Goal: Information Seeking & Learning: Learn about a topic

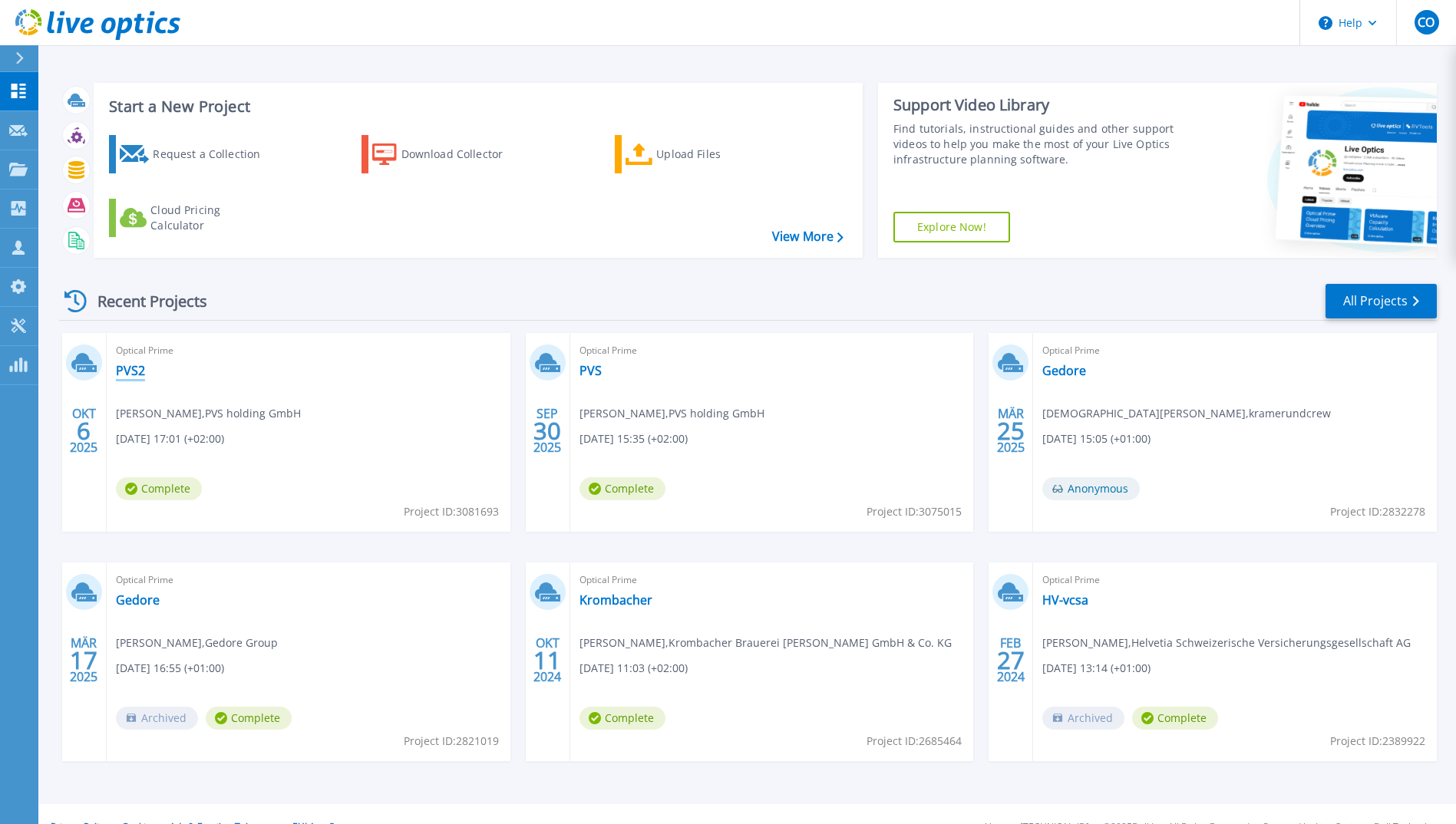
click at [121, 374] on link "PVS2" at bounding box center [130, 370] width 29 height 15
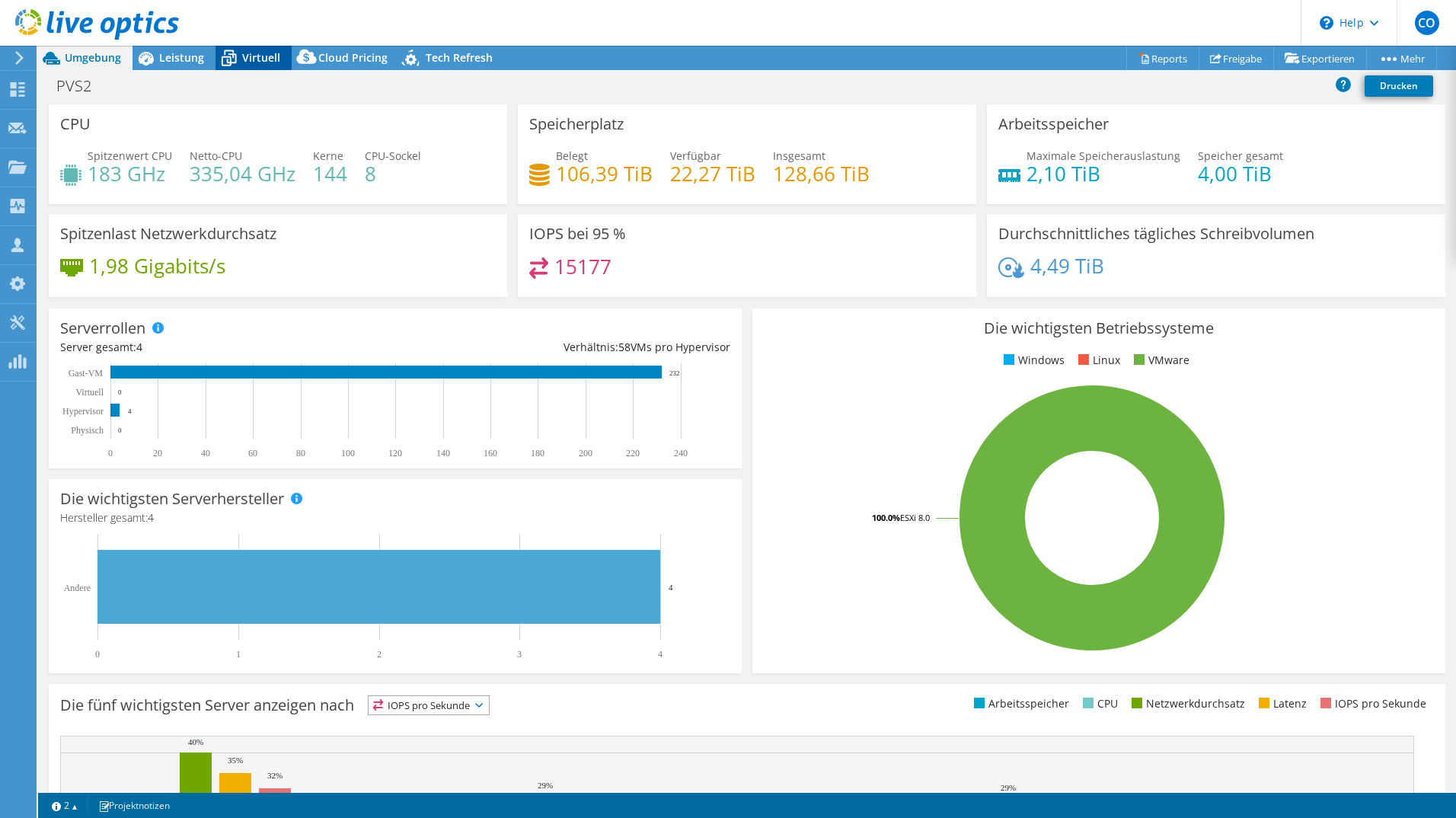
click at [228, 56] on icon at bounding box center [229, 59] width 15 height 12
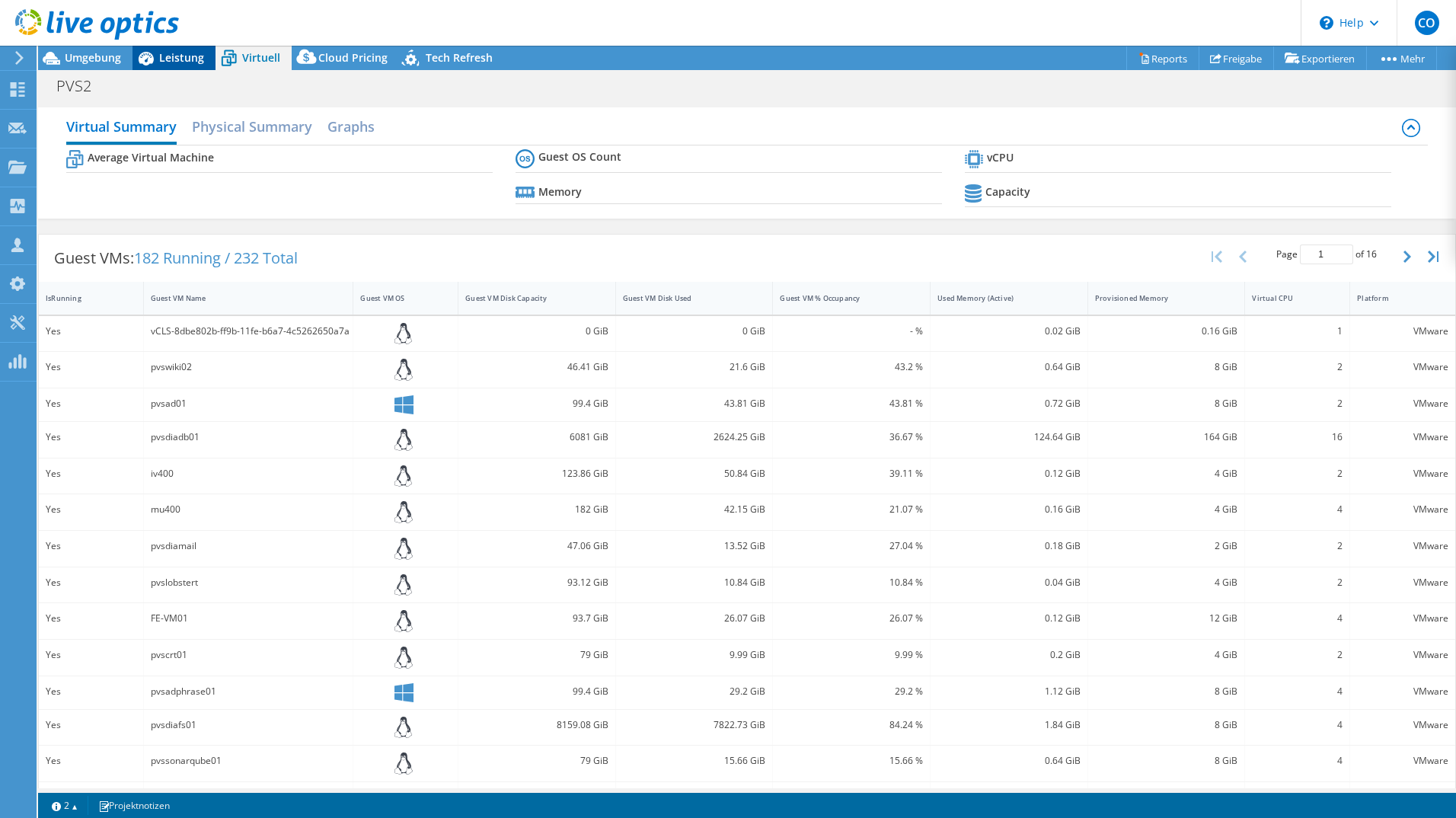
click at [191, 53] on span "Leistung" at bounding box center [181, 57] width 45 height 14
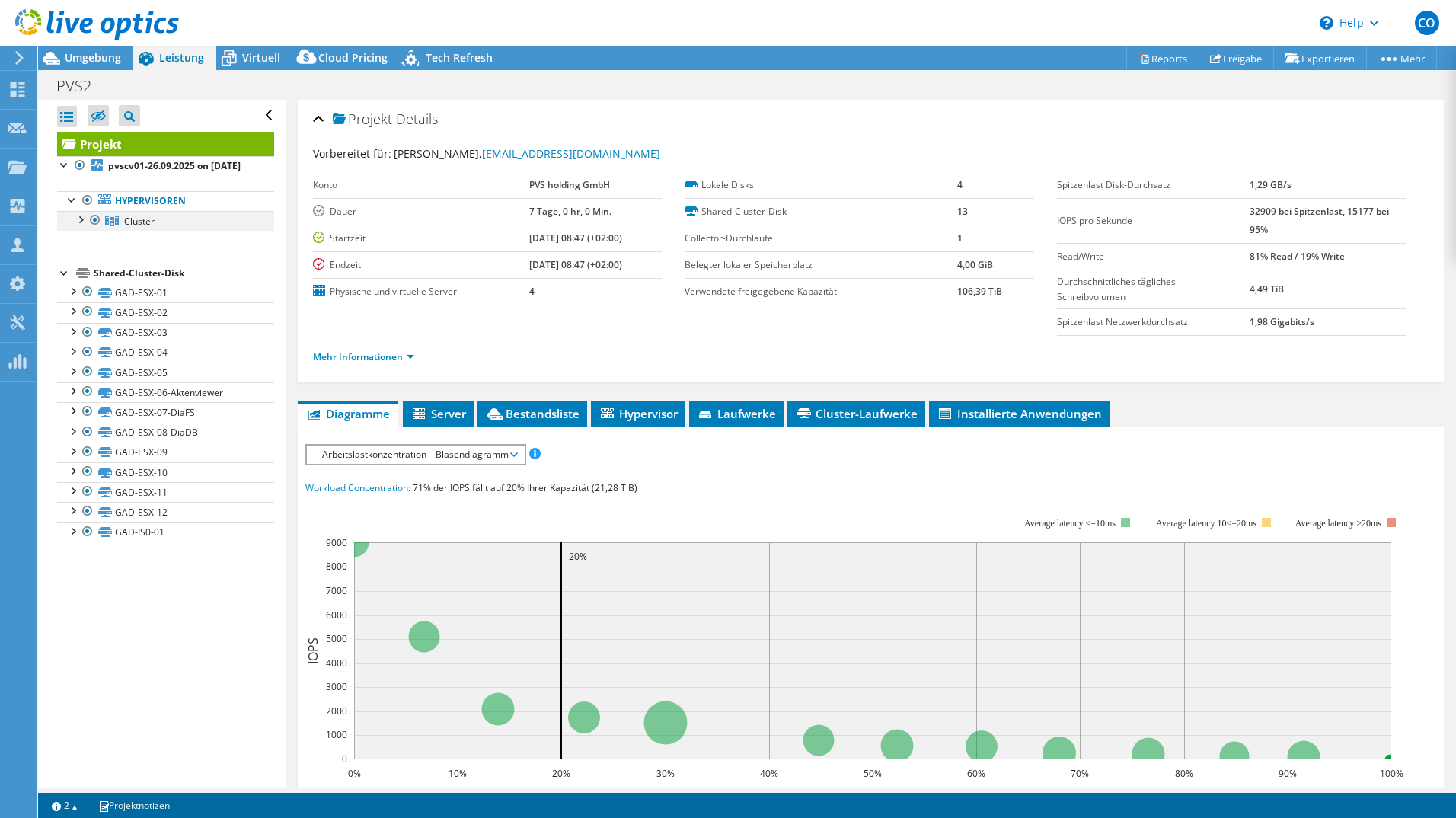
click at [84, 226] on div at bounding box center [79, 219] width 15 height 15
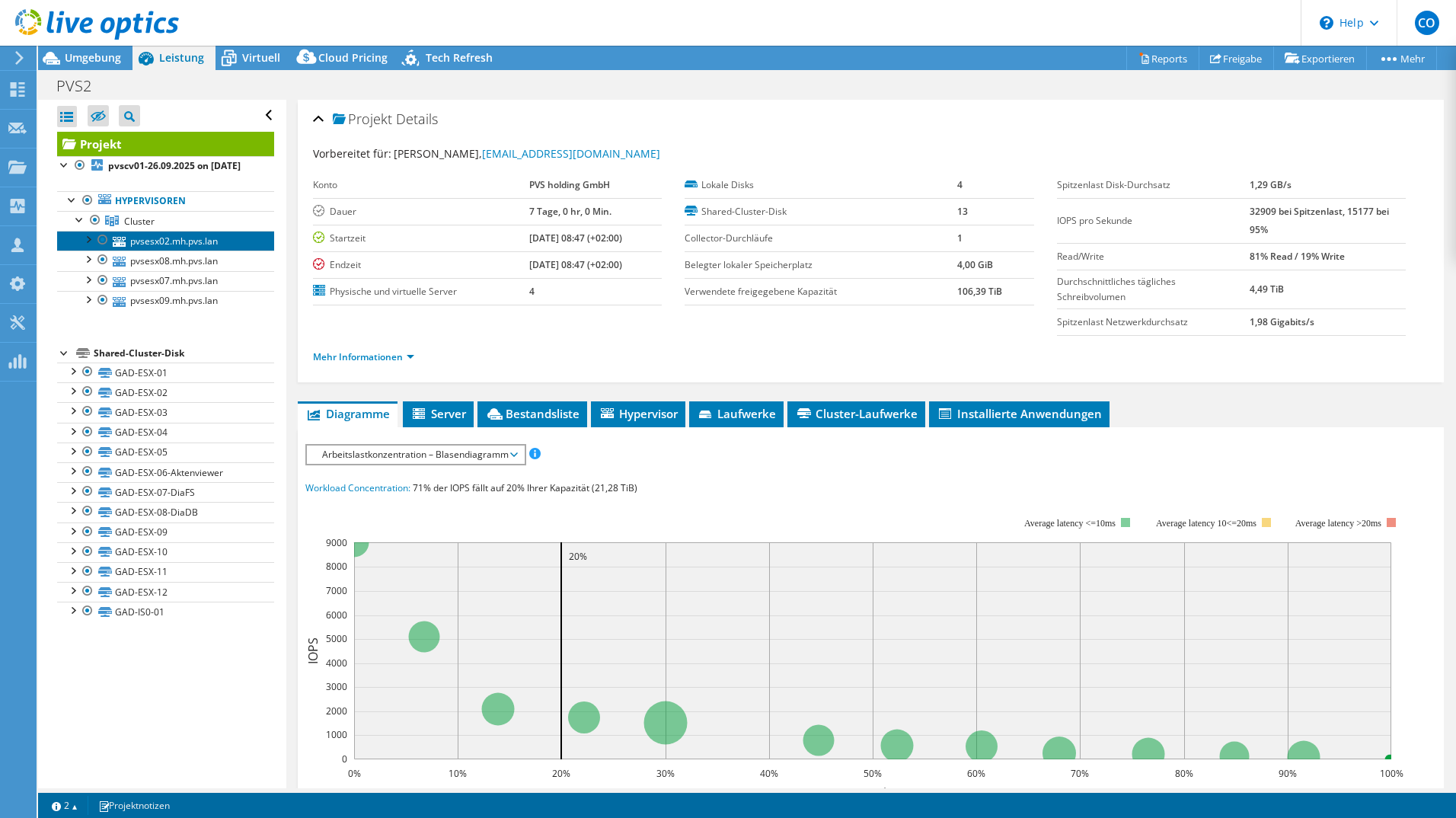
click at [128, 251] on link "pvsesx02.mh.pvs.lan" at bounding box center [165, 240] width 217 height 20
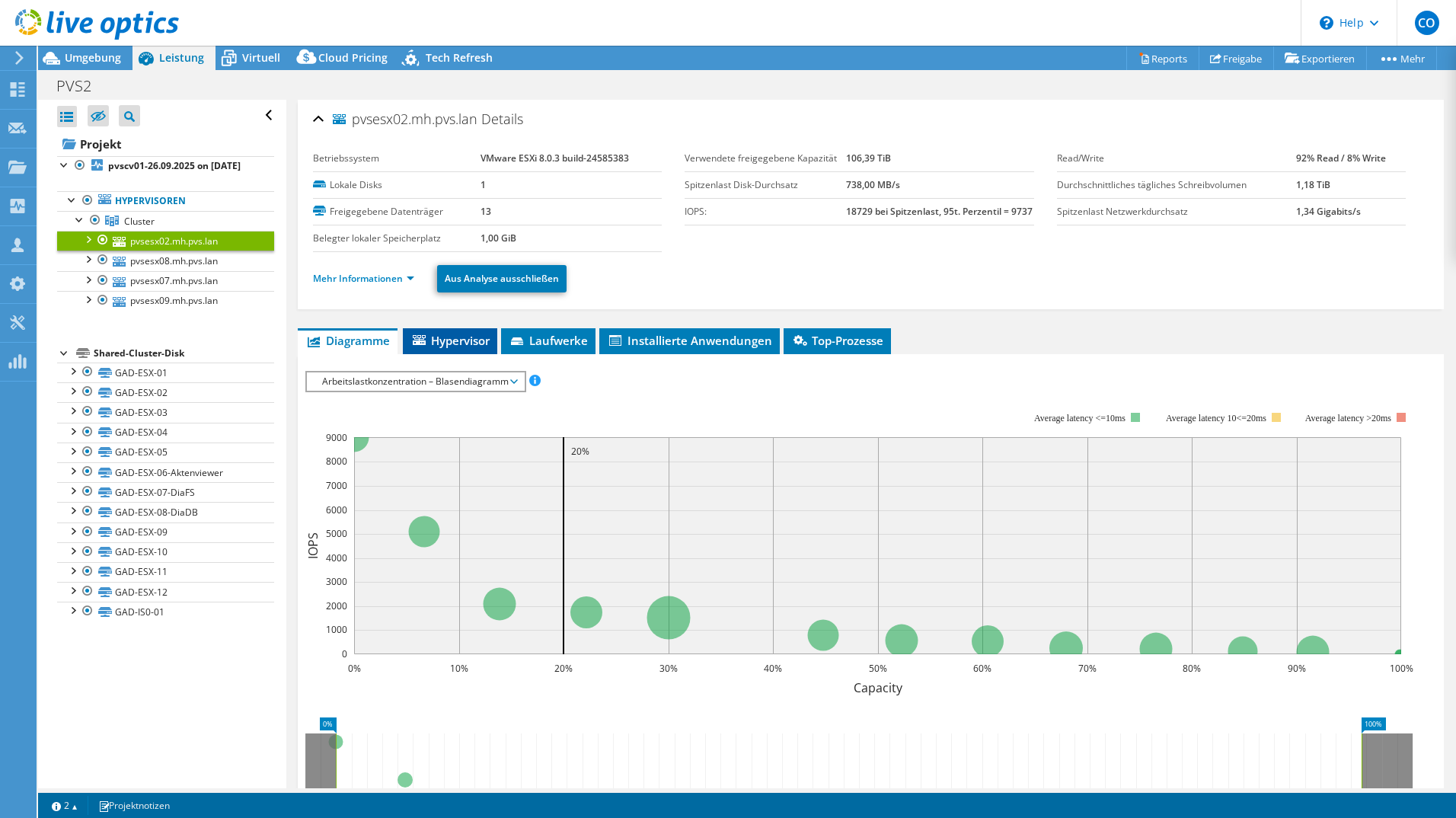
click at [468, 346] on span "Hypervisor" at bounding box center [450, 340] width 79 height 15
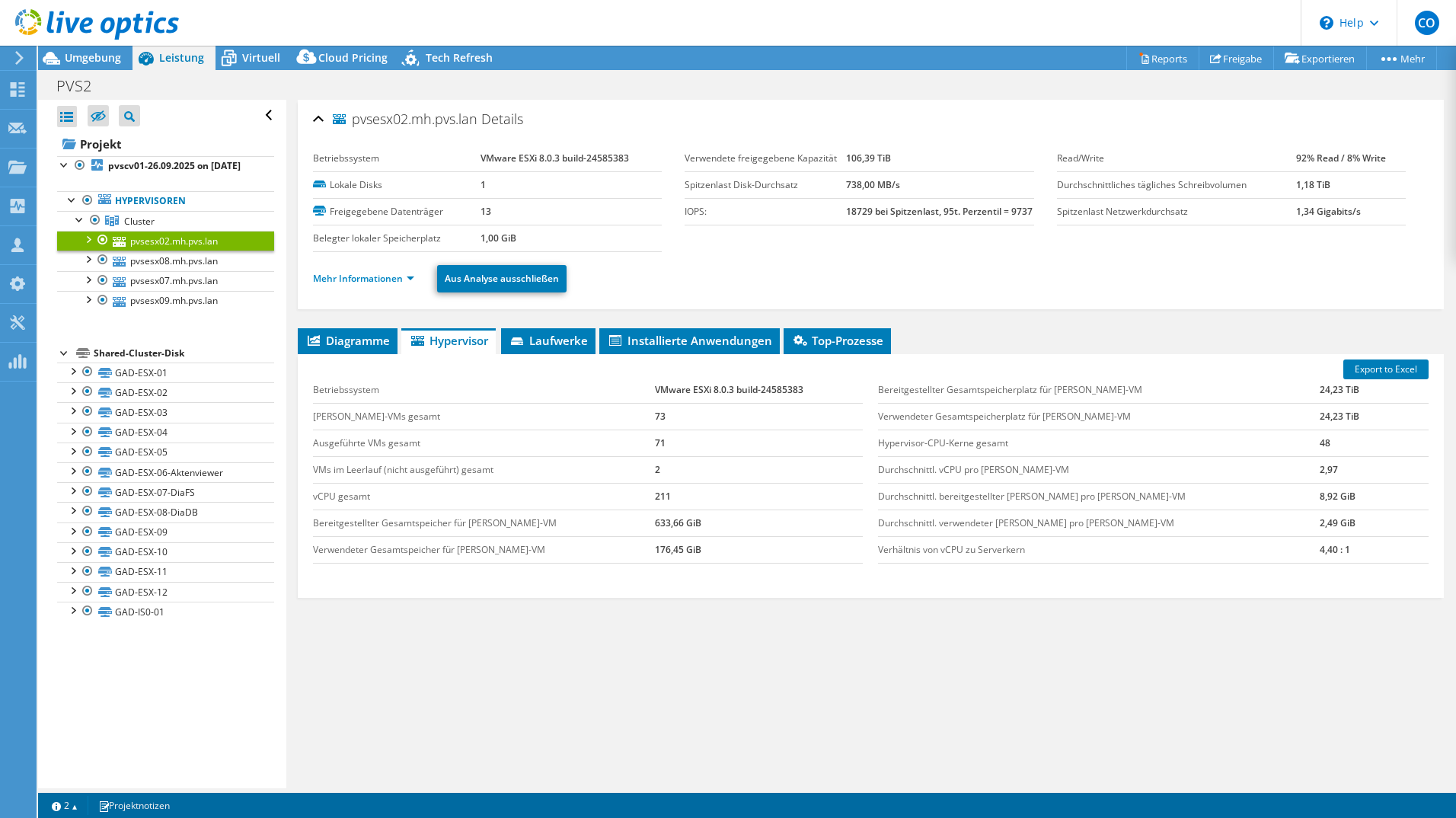
click at [92, 246] on div at bounding box center [88, 238] width 15 height 15
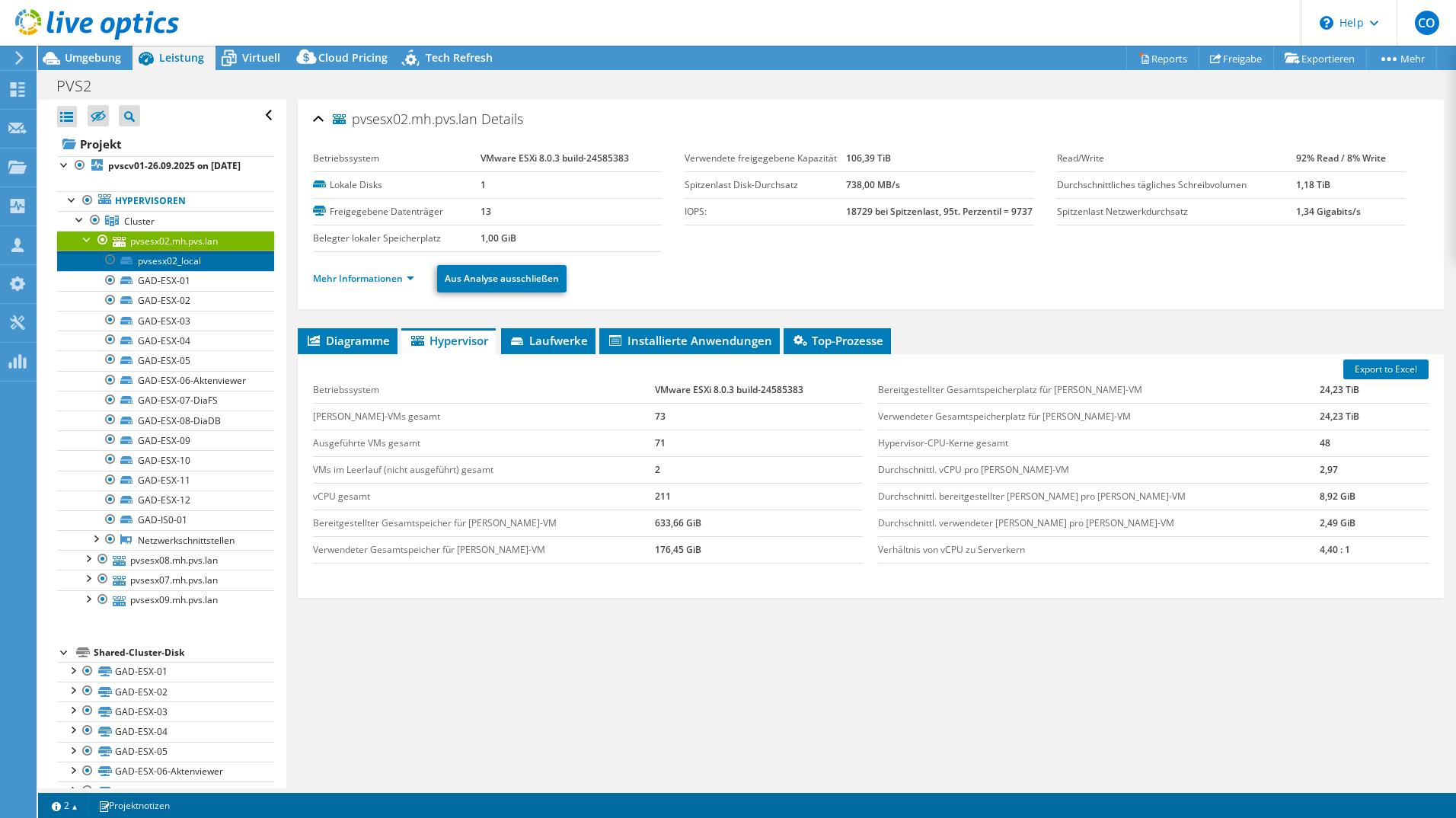
click at [135, 270] on link "pvsesx02_local" at bounding box center [165, 260] width 217 height 20
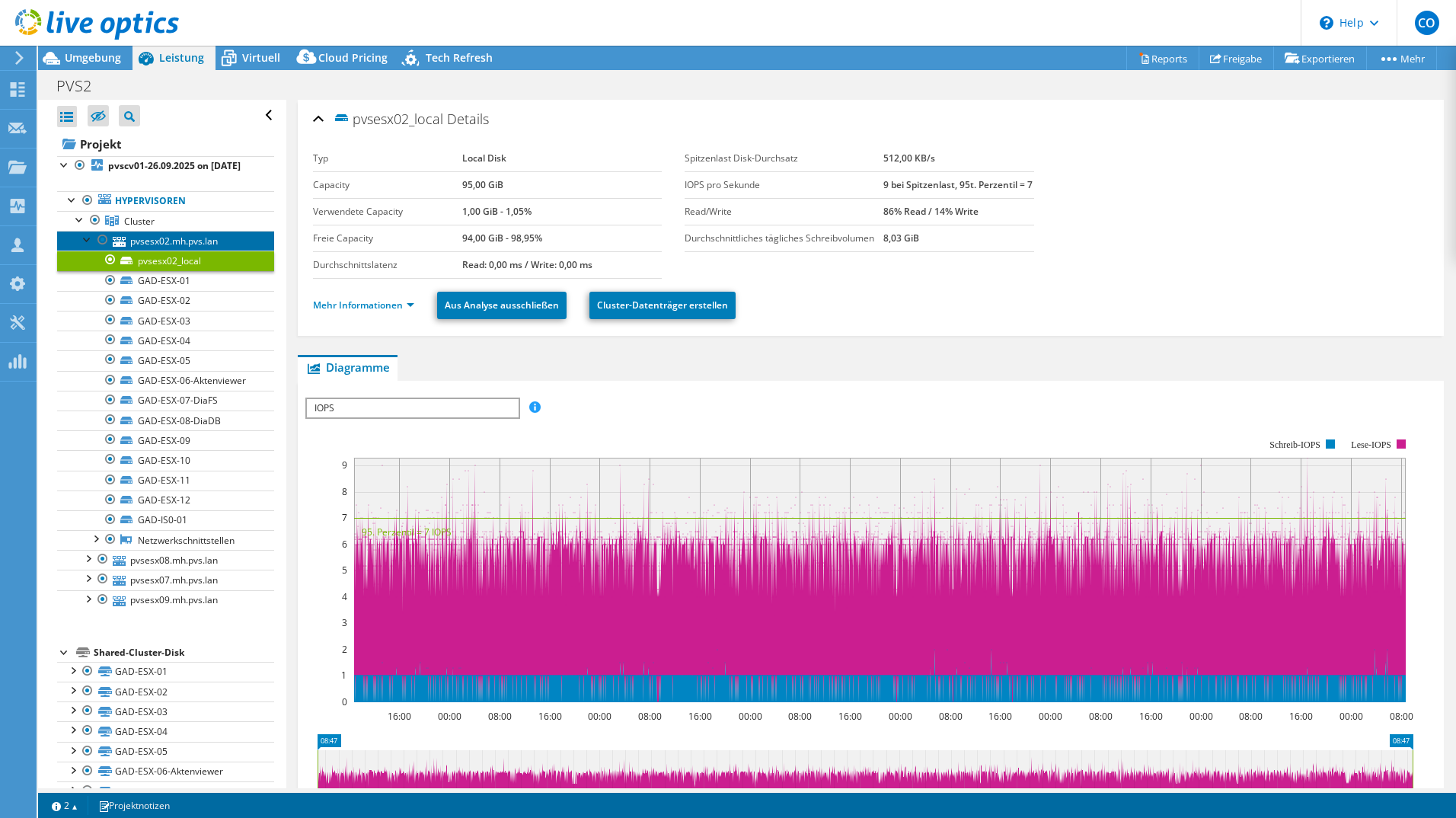
click at [140, 250] on link "pvsesx02.mh.pvs.lan" at bounding box center [165, 240] width 217 height 20
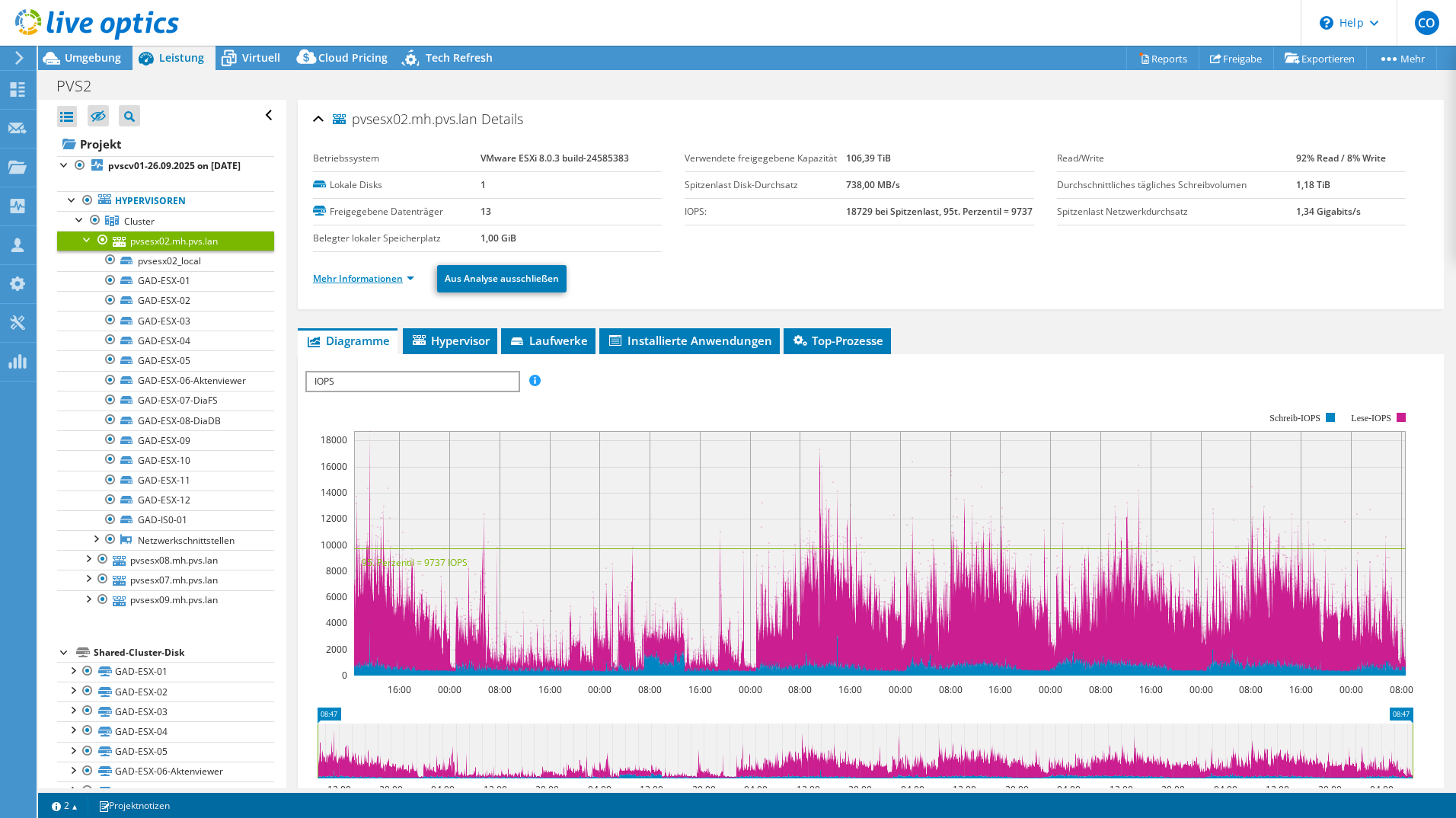
click at [401, 281] on link "Mehr Informationen" at bounding box center [364, 279] width 101 height 13
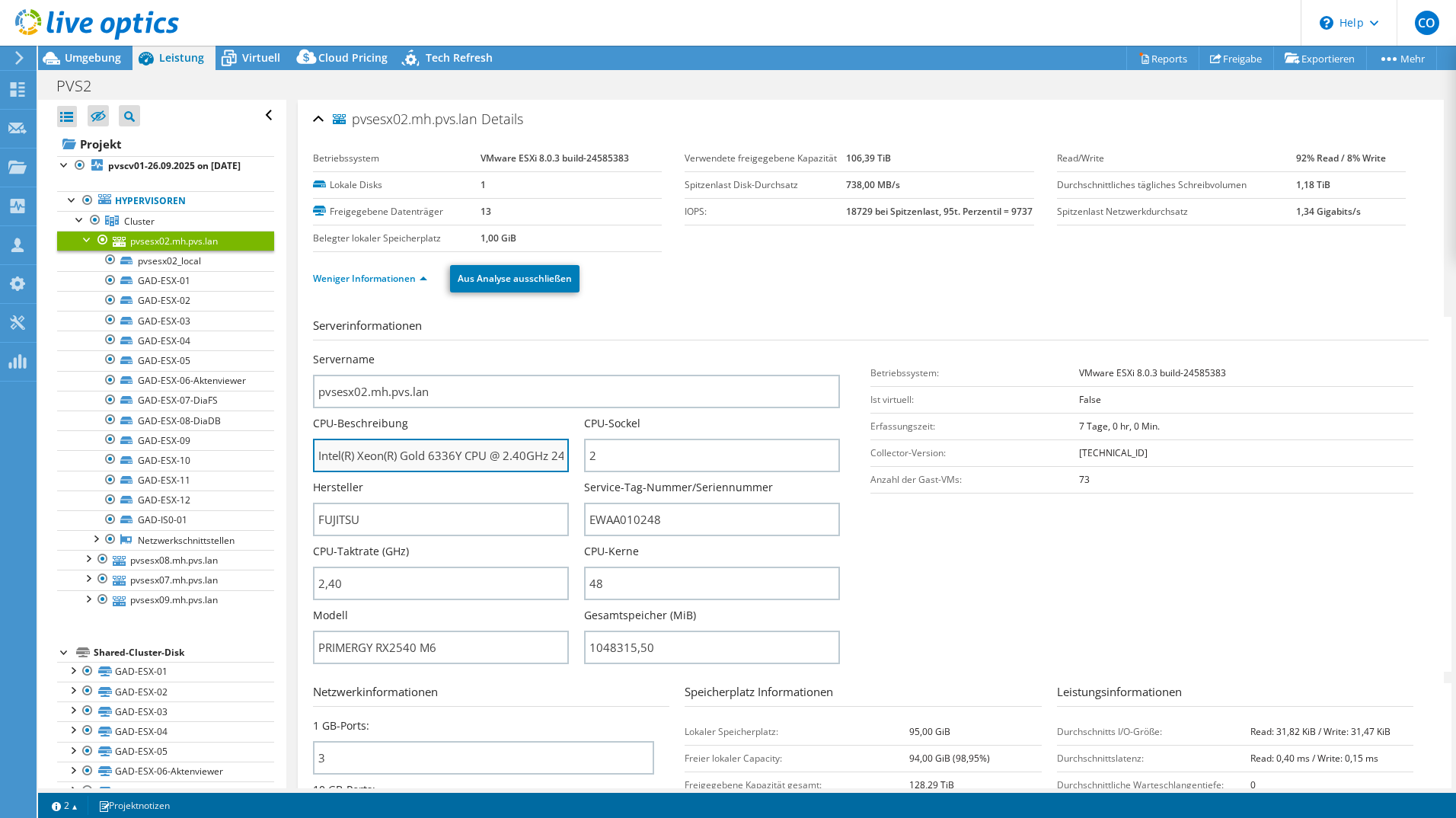
click at [440, 461] on input "Intel(R) Xeon(R) Gold 6336Y CPU @ 2.40GHz 240 GHz" at bounding box center [441, 455] width 256 height 34
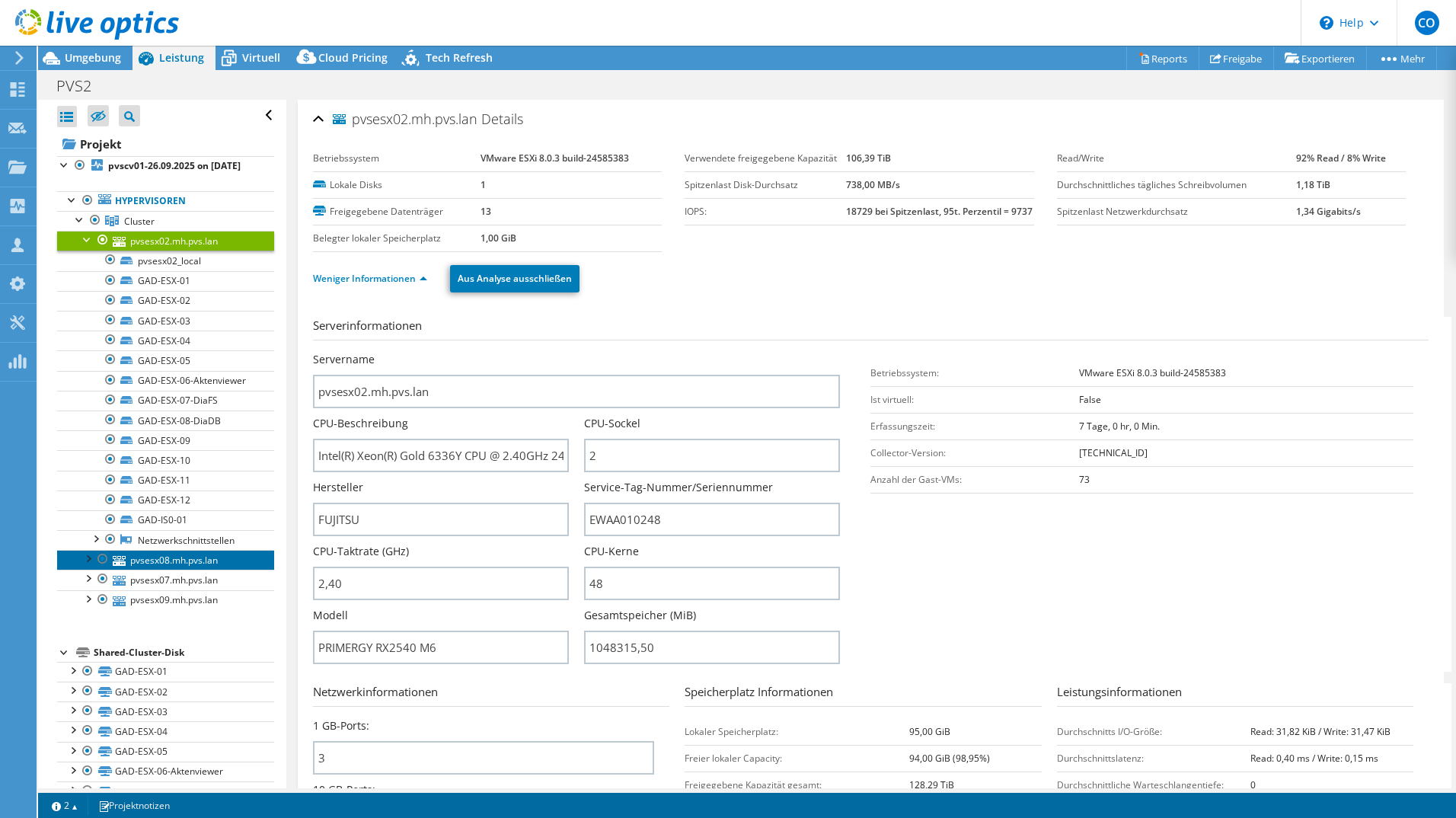
click at [153, 569] on link "pvsesx08.mh.pvs.lan" at bounding box center [165, 559] width 217 height 20
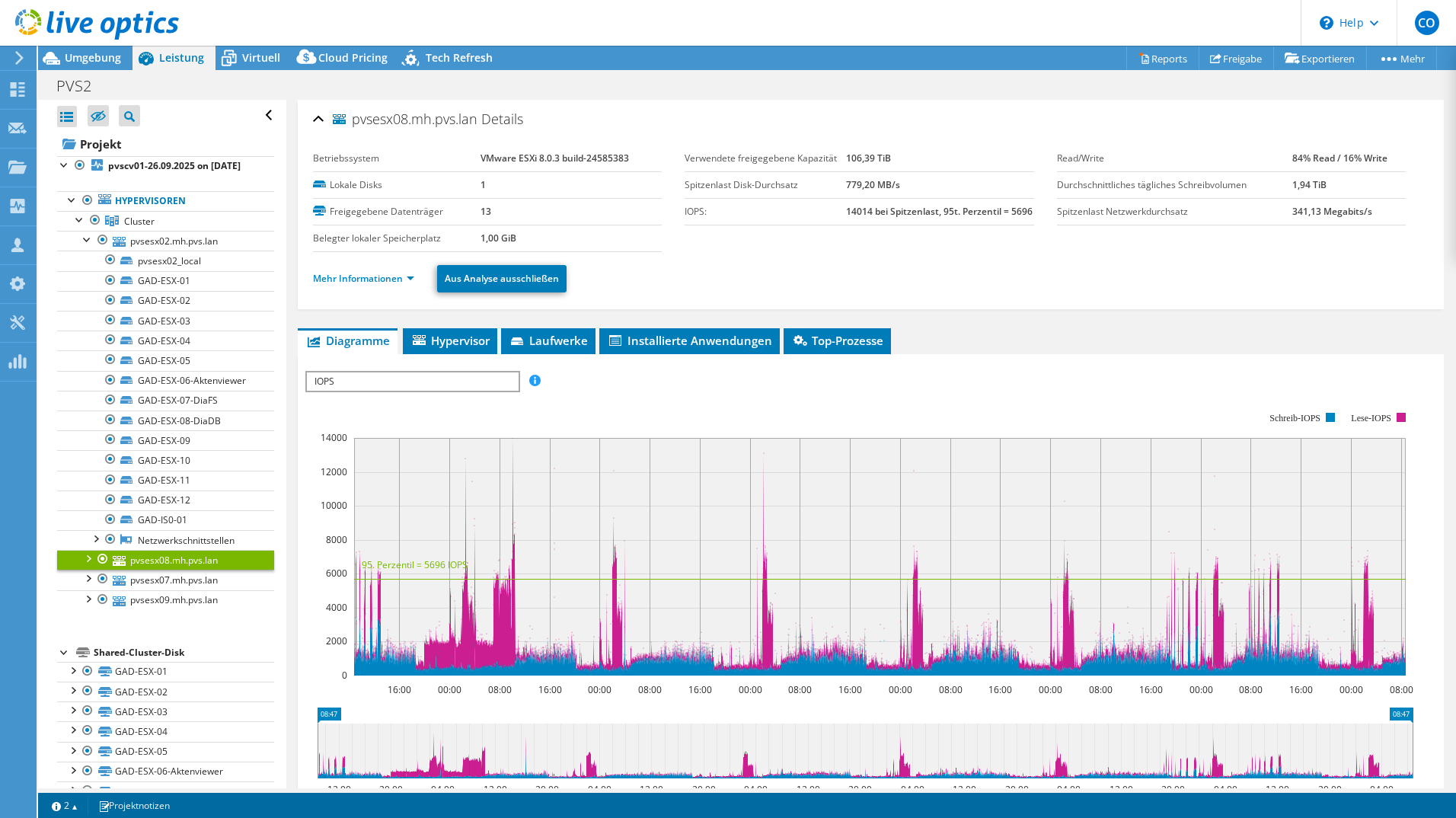
click at [387, 287] on li "Mehr Informationen" at bounding box center [368, 279] width 110 height 17
click at [384, 279] on link "Mehr Informationen" at bounding box center [364, 279] width 101 height 13
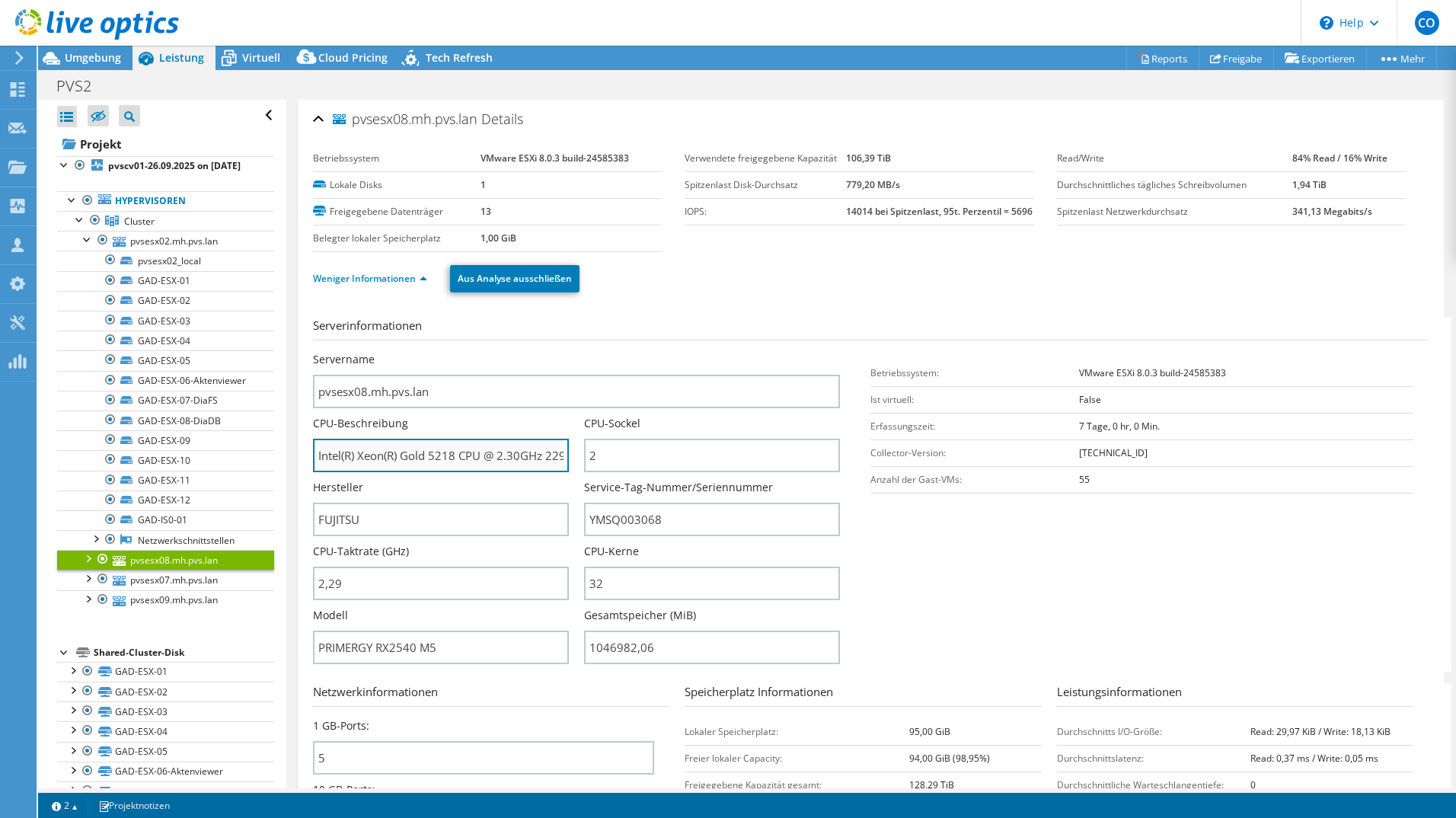
click at [438, 460] on input "Intel(R) Xeon(R) Gold 5218 CPU @ 2.30GHz 229 GHz" at bounding box center [441, 455] width 256 height 34
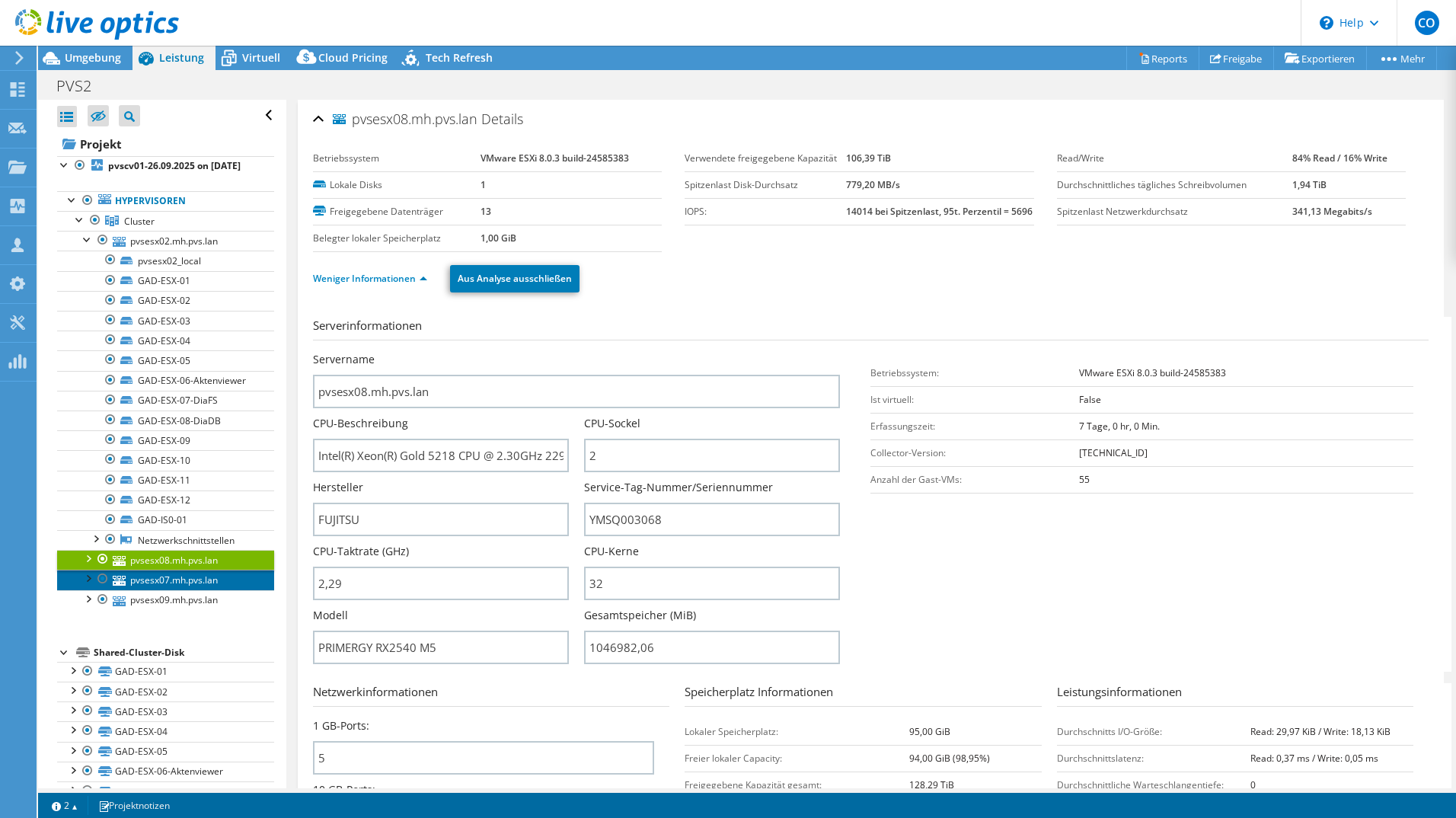
click at [196, 590] on link "pvsesx07.mh.pvs.lan" at bounding box center [165, 579] width 217 height 20
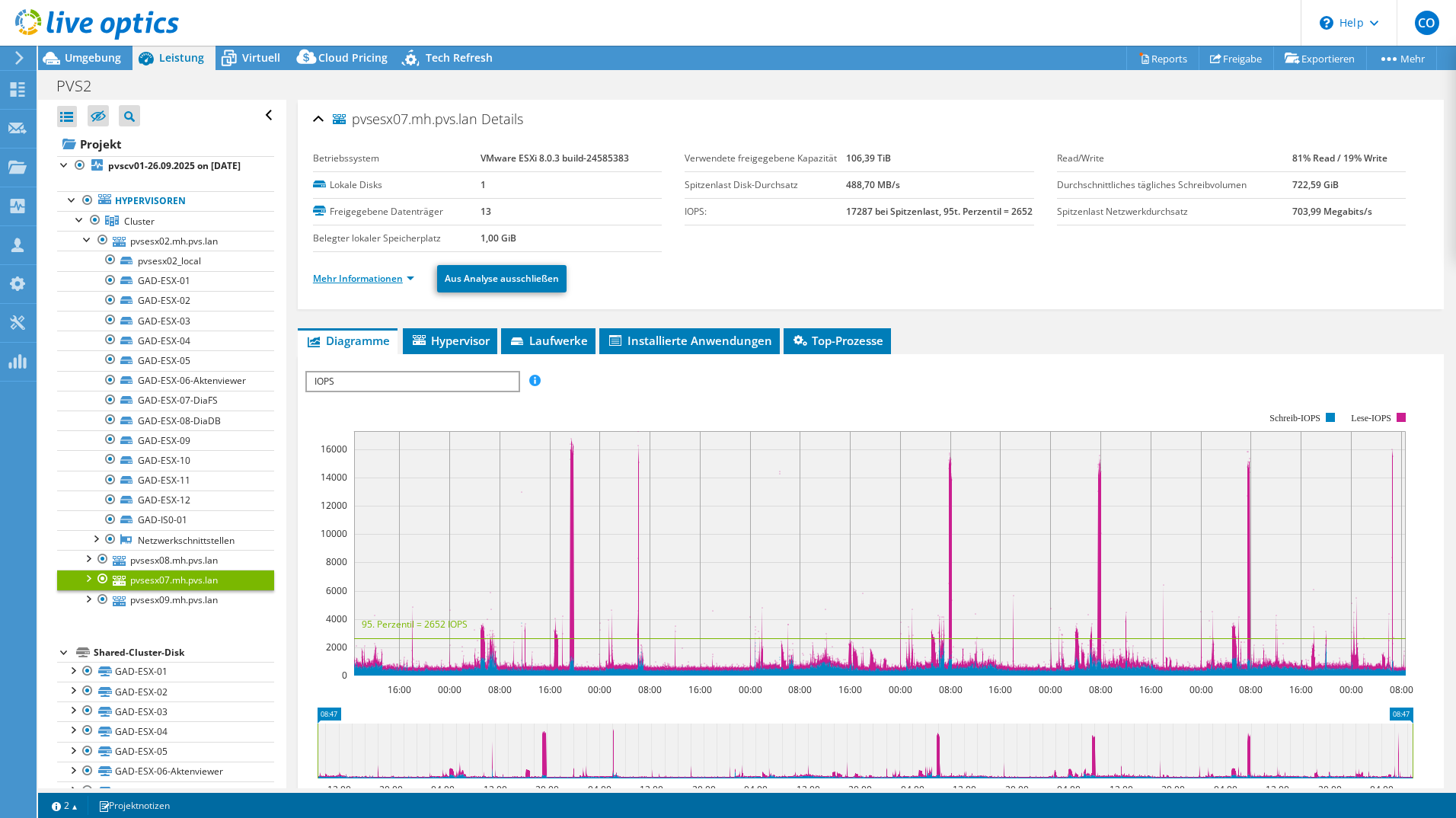
click at [387, 285] on link "Mehr Informationen" at bounding box center [364, 279] width 101 height 13
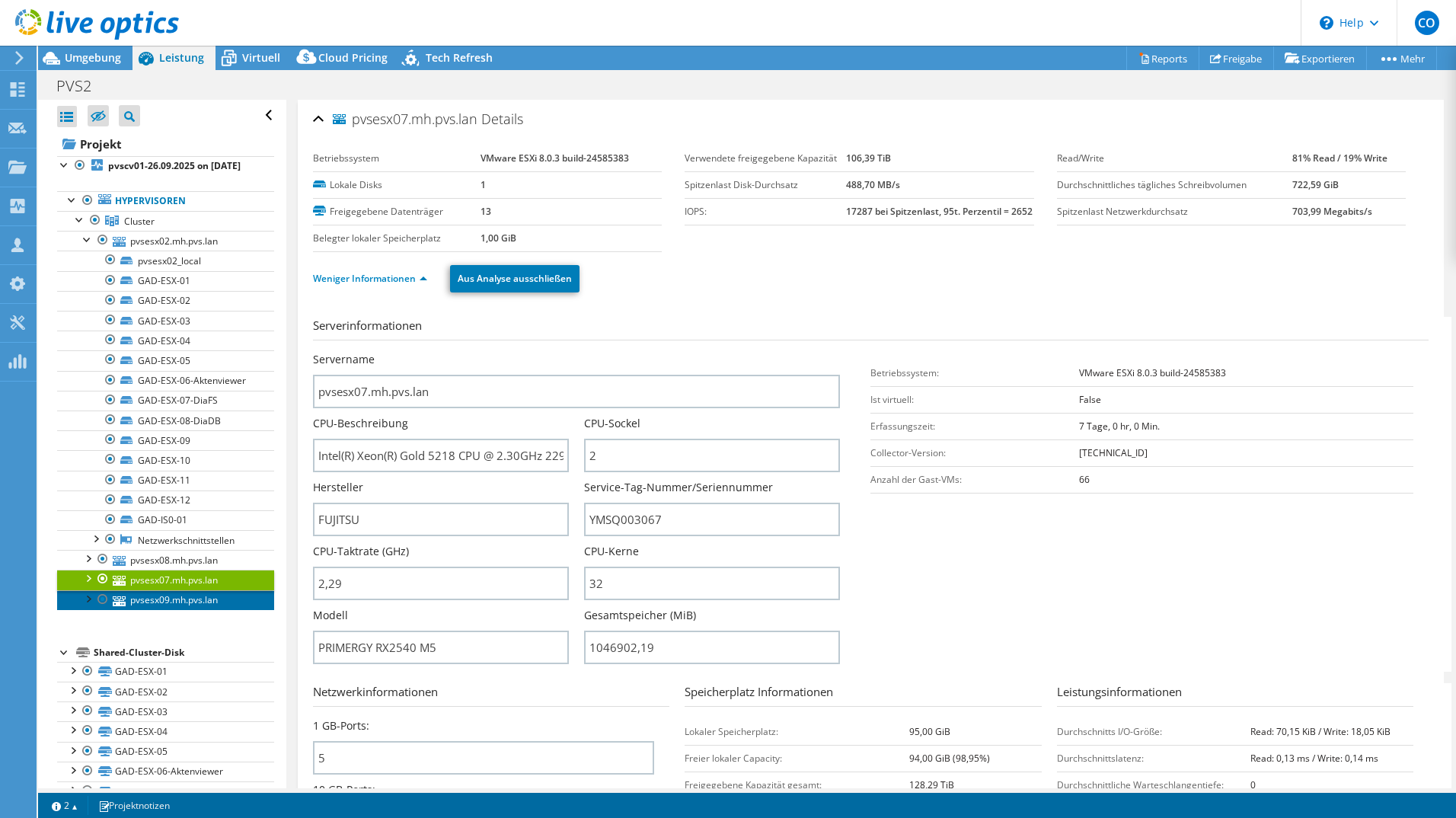
click at [204, 610] on link "pvsesx09.mh.pvs.lan" at bounding box center [165, 599] width 217 height 20
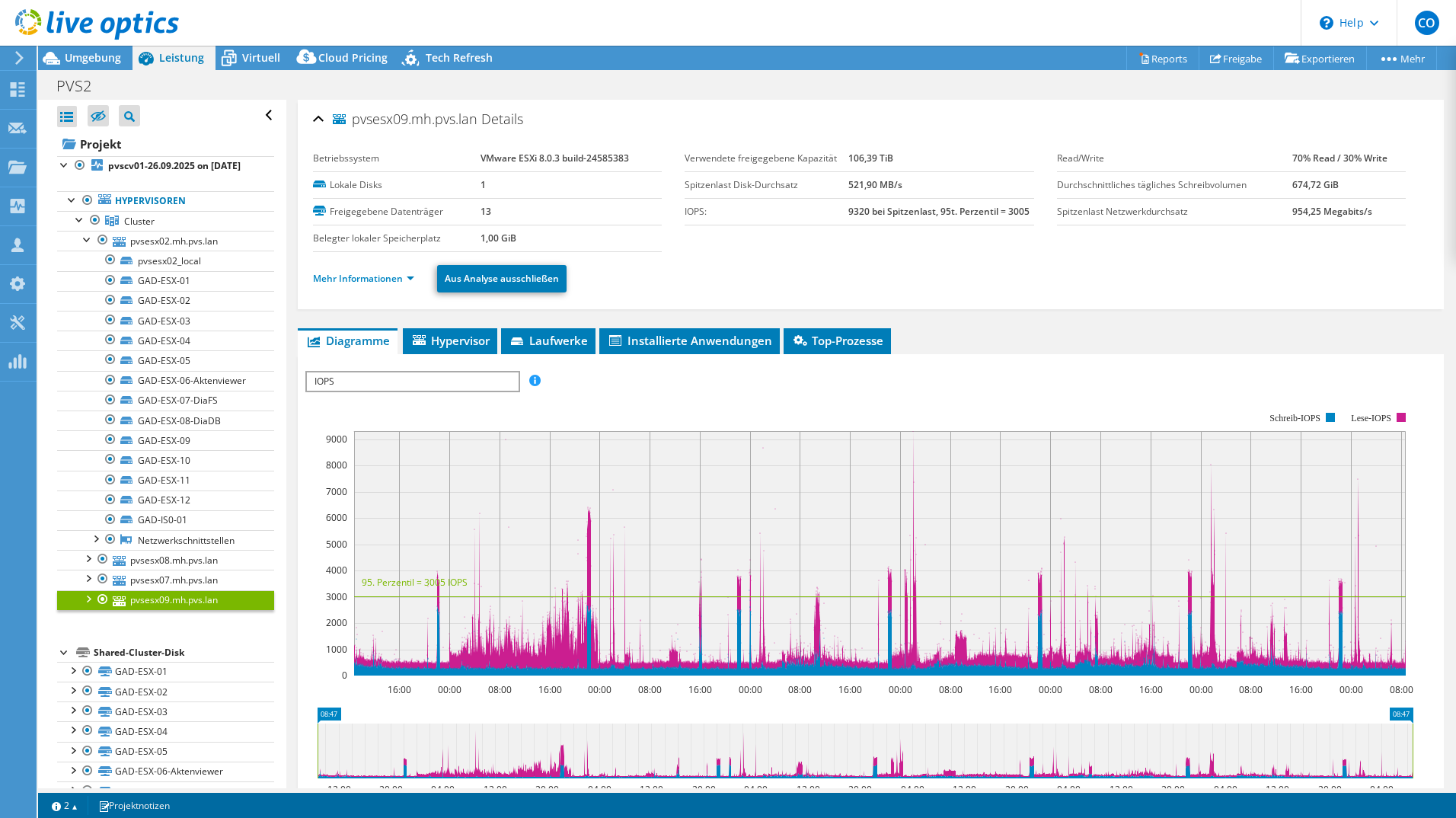
click at [371, 268] on ul "Mehr Informationen Aus Analyse ausschließen" at bounding box center [871, 276] width 1116 height 31
click at [378, 278] on link "Mehr Informationen" at bounding box center [364, 279] width 101 height 13
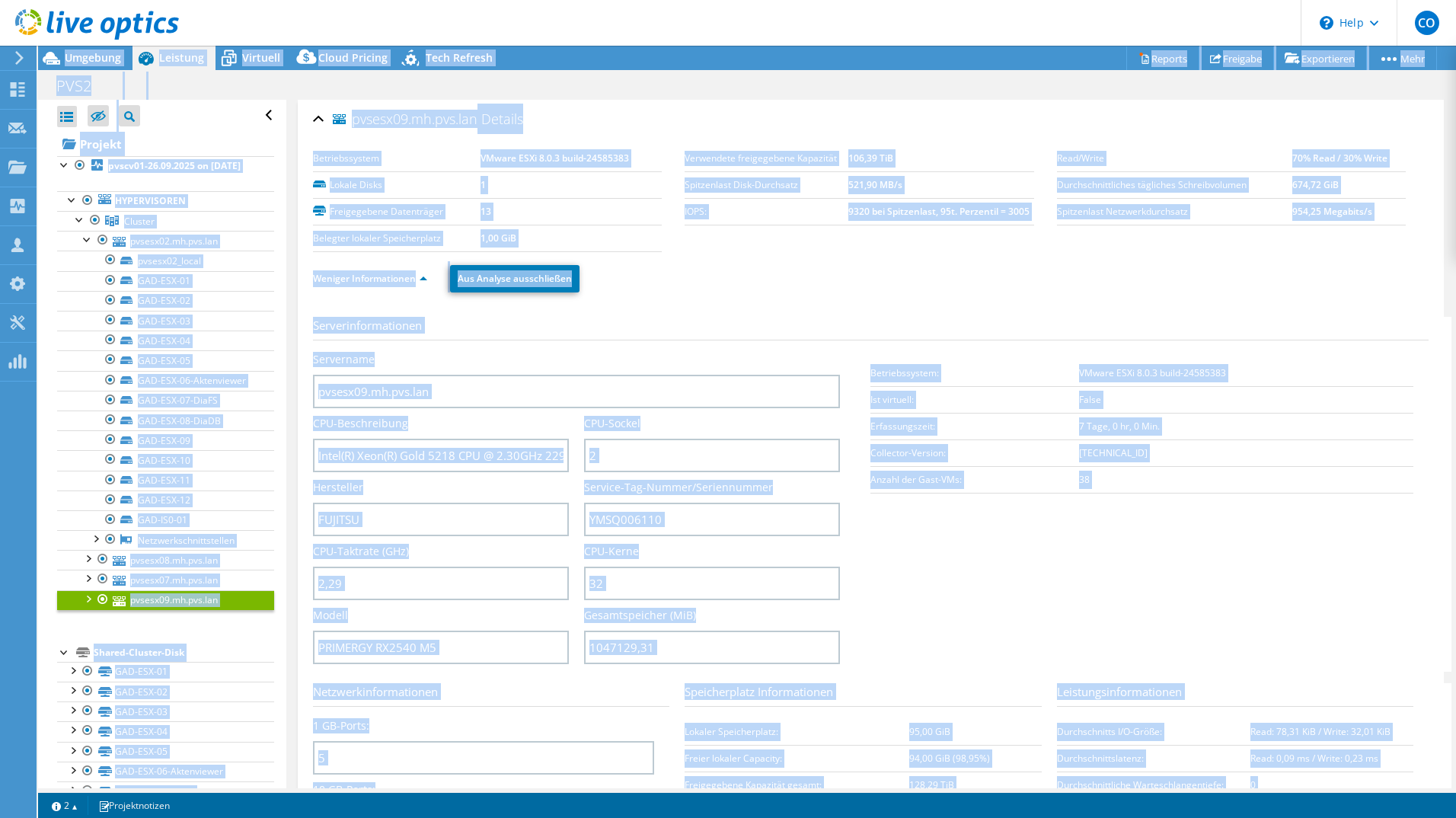
click at [701, 817] on html "CO Teammitglied [PERSON_NAME] [EMAIL_ADDRESS][DOMAIN_NAME] kramerundcrew My Pro…" at bounding box center [728, 409] width 1456 height 818
click at [894, 655] on section "Serverinformationen Servername pvsesx09.mh.pvs.lan CPU-Beschreibung Intel(R) Xe…" at bounding box center [875, 495] width 1123 height 355
